Goal: Transaction & Acquisition: Purchase product/service

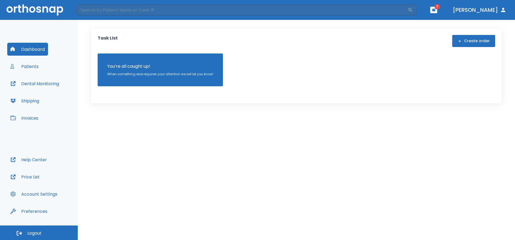
click at [49, 84] on button "Dental Monitoring" at bounding box center [34, 83] width 55 height 13
click at [29, 118] on button "Invoices" at bounding box center [24, 117] width 34 height 13
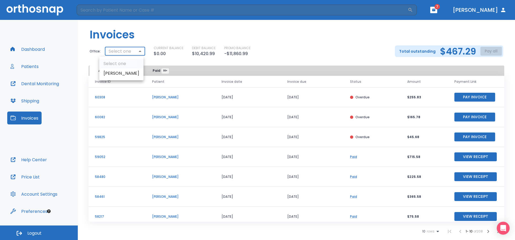
click at [140, 49] on body "​ 7 Dr. Thompson Dashboard Patients Dental Monitoring Shipping Invoices Help Ce…" at bounding box center [257, 120] width 515 height 240
click at [131, 73] on li "Thompson, Andrew" at bounding box center [121, 73] width 44 height 10
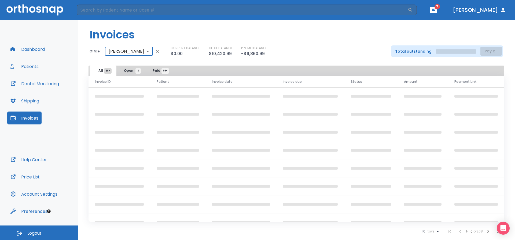
type input "1431"
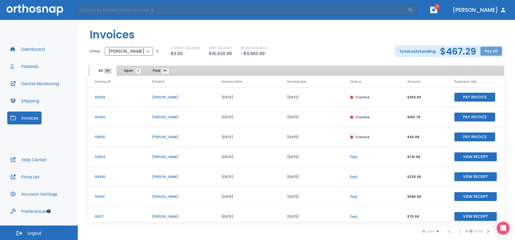
click at [489, 49] on button "Pay all" at bounding box center [491, 51] width 21 height 9
click at [494, 61] on li "Pay by CC or Bank account" at bounding box center [486, 64] width 54 height 13
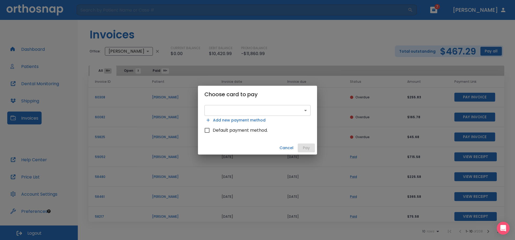
click at [306, 110] on body "​ 7 Dr. Thompson Dashboard Patients Dental Monitoring Shipping Invoices Help Ce…" at bounding box center [257, 120] width 515 height 240
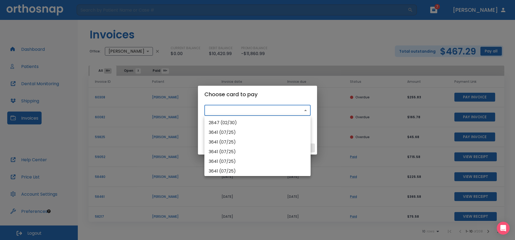
click at [309, 92] on div at bounding box center [257, 120] width 515 height 240
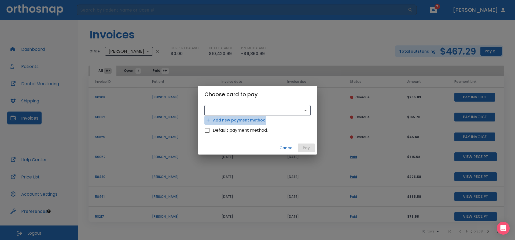
click at [220, 120] on button "Add new payment method" at bounding box center [236, 120] width 63 height 9
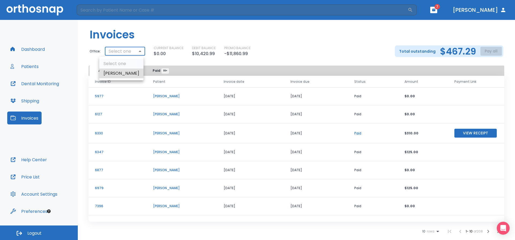
click at [123, 54] on body "​ 7 Dr. Thompson Dashboard Patients Dental Monitoring Shipping Invoices Help Ce…" at bounding box center [257, 120] width 515 height 240
click at [129, 73] on li "Thompson, Andrew" at bounding box center [121, 73] width 44 height 10
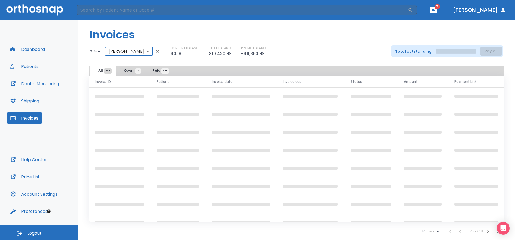
type input "1431"
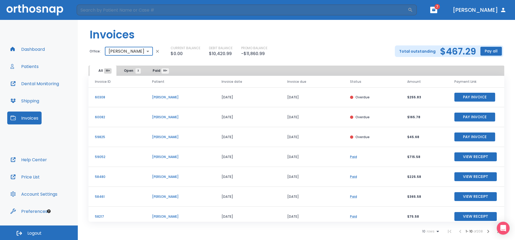
click at [488, 50] on button "Pay all" at bounding box center [491, 51] width 21 height 9
click at [486, 64] on p "Pay by CC or Bank account" at bounding box center [485, 64] width 45 height 5
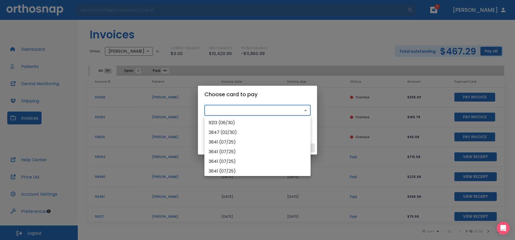
click at [306, 109] on body "​ 7 Dr. Thompson Dashboard Patients Dental Monitoring Shipping Invoices Help Ce…" at bounding box center [257, 120] width 515 height 240
click at [228, 123] on li "9213 (06/30)" at bounding box center [258, 123] width 106 height 10
type input "pm_1RxUkcHMfdBZStQ1hRJ6l1WZ"
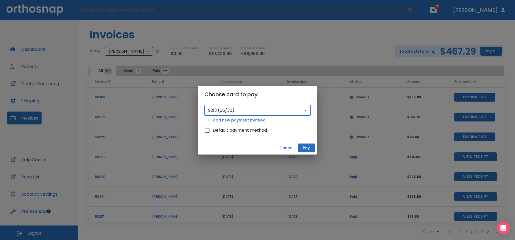
click at [304, 147] on button "Pay" at bounding box center [306, 147] width 17 height 9
